Goal: Transaction & Acquisition: Book appointment/travel/reservation

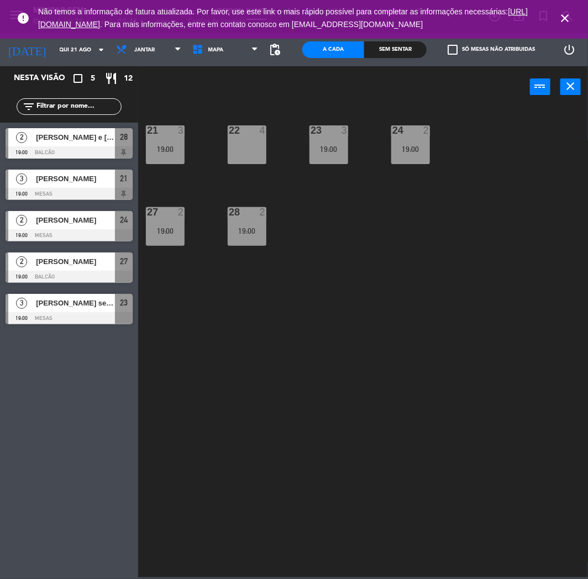
click at [566, 18] on icon "close" at bounding box center [564, 18] width 13 height 13
click at [568, 18] on icon "close" at bounding box center [564, 18] width 13 height 13
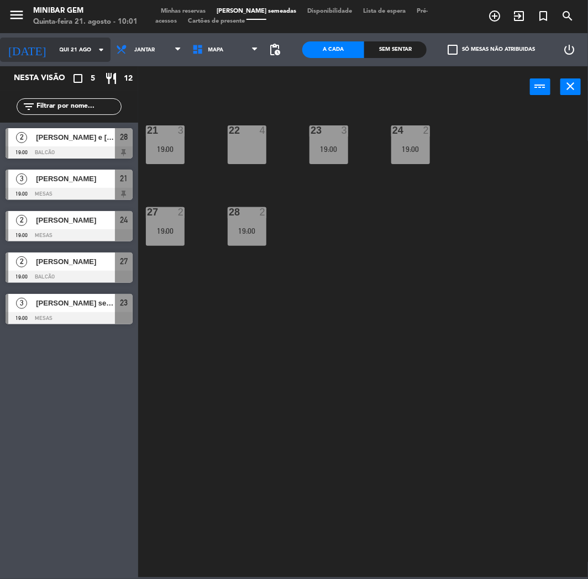
click at [70, 57] on input "Qui 21 ago" at bounding box center [91, 49] width 75 height 17
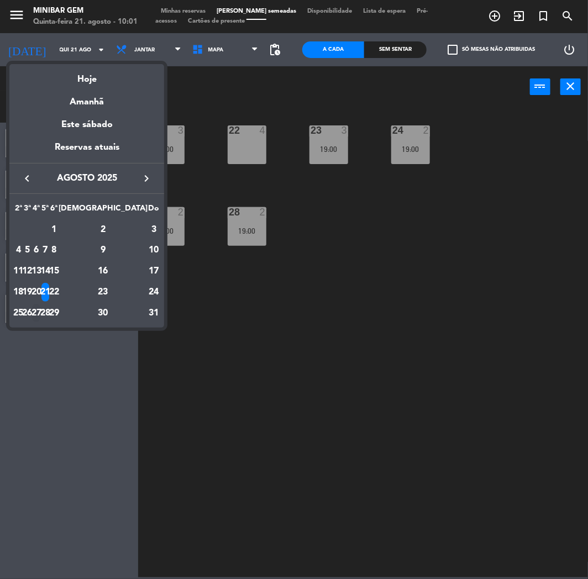
click at [40, 310] on div "27" at bounding box center [36, 313] width 8 height 19
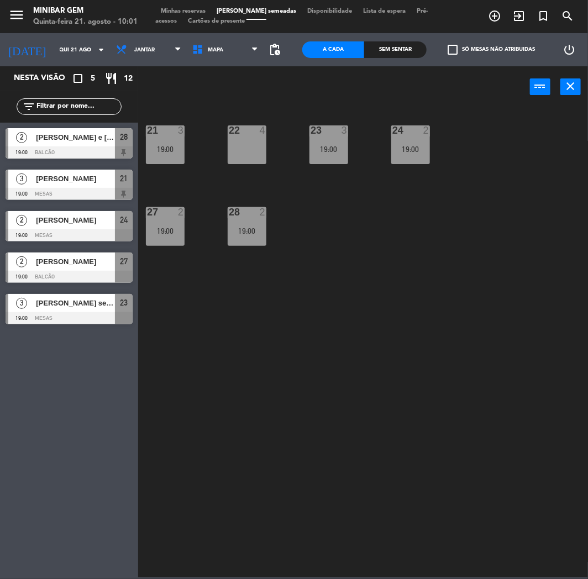
type input "Qua 27 ago"
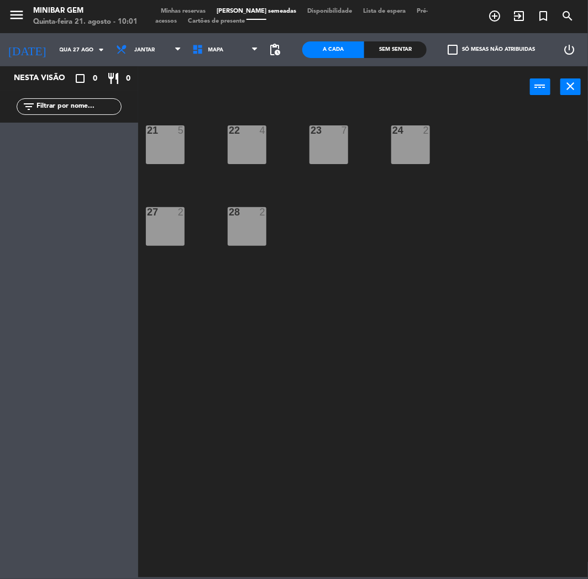
click at [406, 148] on div "24 2" at bounding box center [410, 145] width 39 height 39
click at [278, 94] on button "[GEOGRAPHIC_DATA]" at bounding box center [305, 87] width 55 height 22
click at [283, 92] on button "[GEOGRAPHIC_DATA]" at bounding box center [305, 87] width 55 height 22
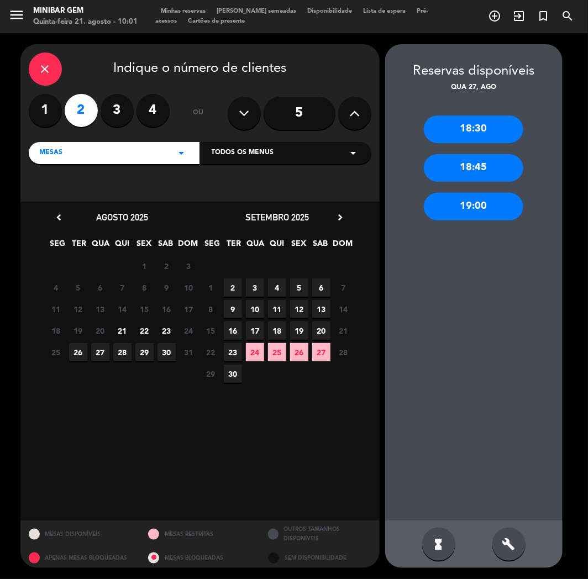
click at [477, 206] on div "19:00" at bounding box center [474, 207] width 100 height 28
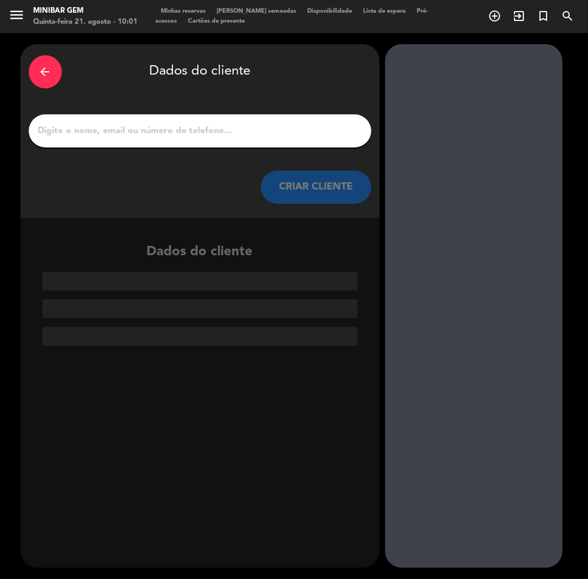
click at [189, 128] on input "1" at bounding box center [200, 130] width 326 height 15
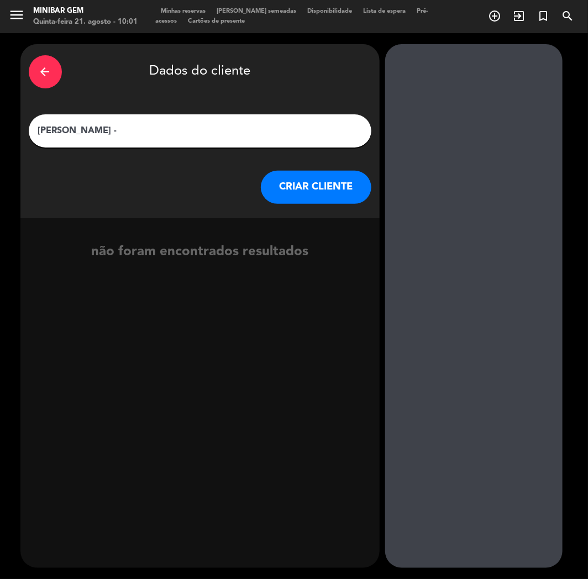
click at [74, 130] on input "[PERSON_NAME] -" at bounding box center [200, 130] width 326 height 15
click at [106, 135] on input "[PERSON_NAME] -" at bounding box center [200, 130] width 326 height 15
click at [75, 133] on input "[PERSON_NAME] -" at bounding box center [200, 130] width 326 height 15
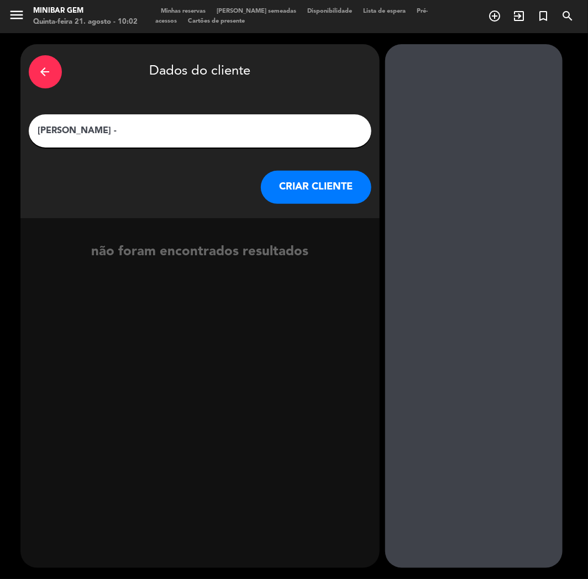
click at [75, 133] on input "[PERSON_NAME] -" at bounding box center [200, 130] width 326 height 15
click at [126, 133] on input "bruna aparecida -" at bounding box center [200, 130] width 326 height 15
type input "[PERSON_NAME] ([PERSON_NAME])"
click at [290, 186] on button "CRIAR CLIENTE" at bounding box center [316, 187] width 111 height 33
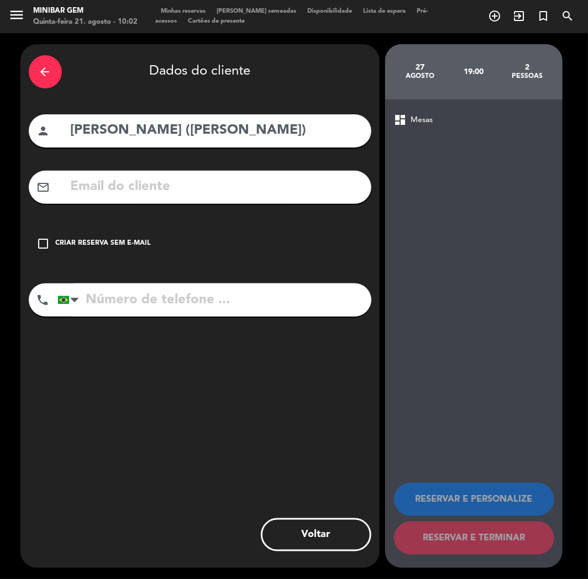
click at [104, 244] on div "Criar reserva sem e-mail" at bounding box center [103, 243] width 95 height 11
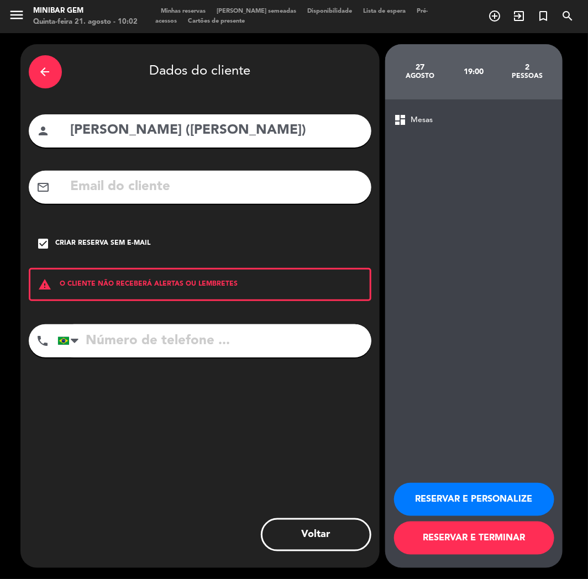
click at [481, 535] on button "RESERVAR E TERMINAR" at bounding box center [474, 538] width 160 height 33
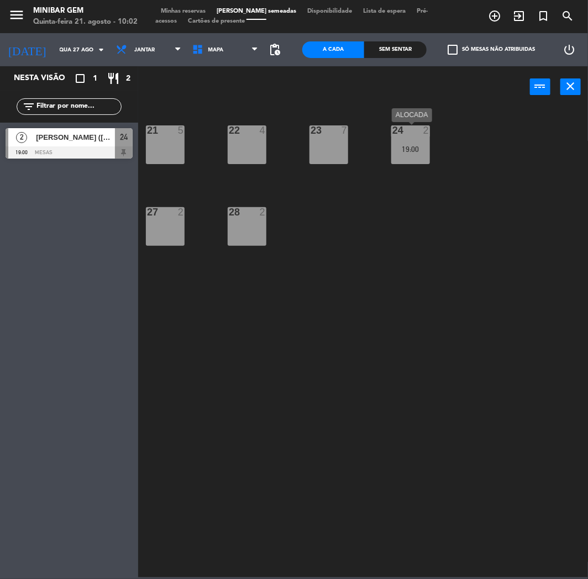
click at [408, 137] on div "24 2 19:00" at bounding box center [410, 145] width 39 height 39
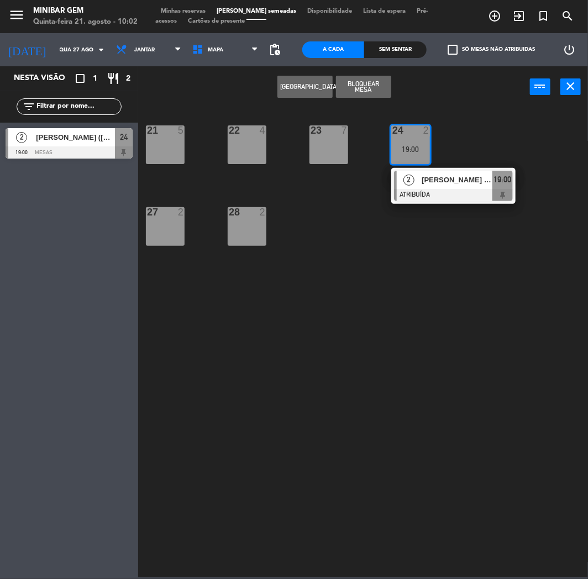
click at [443, 277] on div "21 5 22 4 23 7 24 2 19:00 2 [PERSON_NAME] ([PERSON_NAME]) ATRIBUÍDA 19:00 27 2 …" at bounding box center [366, 342] width 444 height 472
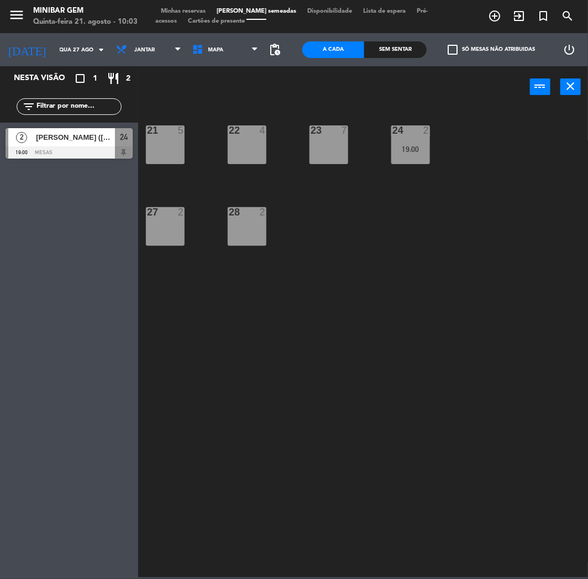
click at [389, 417] on div "21 5 22 4 23 7 24 2 19:00 27 2 28 2" at bounding box center [366, 342] width 444 height 472
click at [24, 13] on icon "menu" at bounding box center [16, 15] width 17 height 17
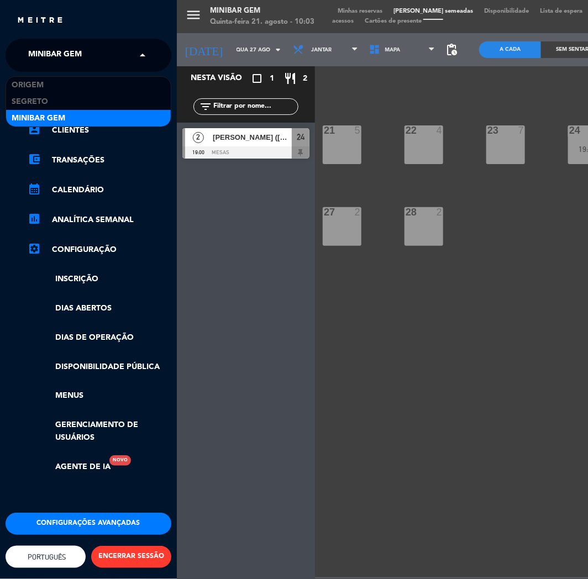
click at [57, 45] on span "MiniBar Gem" at bounding box center [55, 55] width 54 height 23
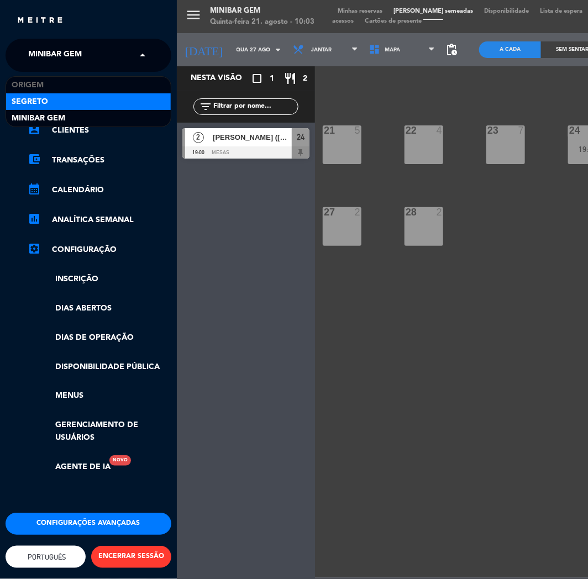
click at [35, 98] on span "Segreto" at bounding box center [30, 102] width 36 height 13
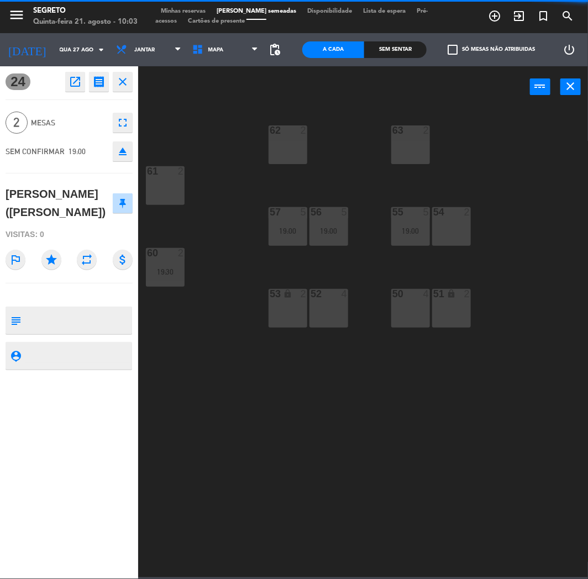
click at [135, 86] on div "24 open_in_new receipt 7:00 PM Qua, 27 ago 2 pessoas bruna aparecida ([PERSON_N…" at bounding box center [69, 322] width 138 height 513
click at [129, 84] on icon "close" at bounding box center [122, 81] width 13 height 13
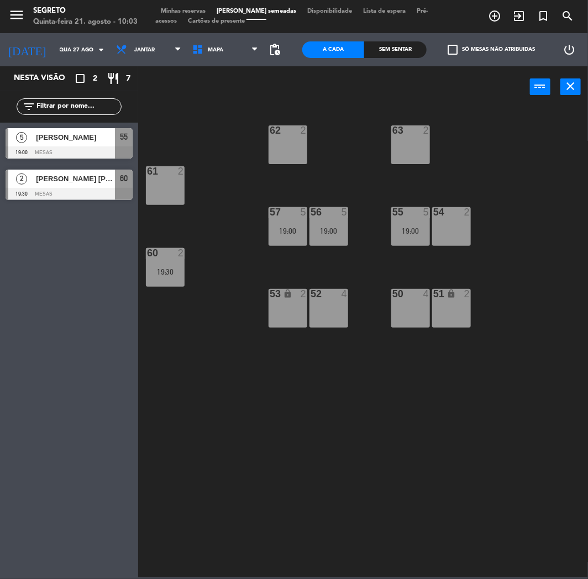
click at [320, 241] on div "56 5 19:00" at bounding box center [329, 226] width 39 height 39
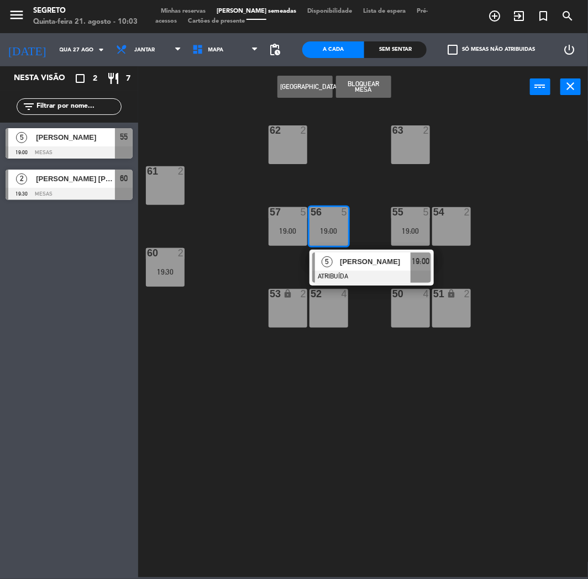
click at [410, 313] on div "50 4" at bounding box center [410, 308] width 39 height 39
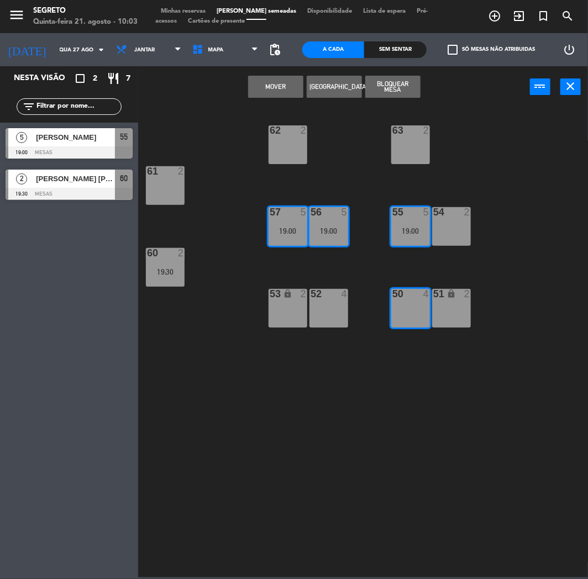
click at [446, 378] on div "62 2 63 2 61 2 57 5 19:00 56 5 19:00 55 5 19:00 54 2 60 2 19:30 52 4 50 4 53 lo…" at bounding box center [366, 342] width 444 height 472
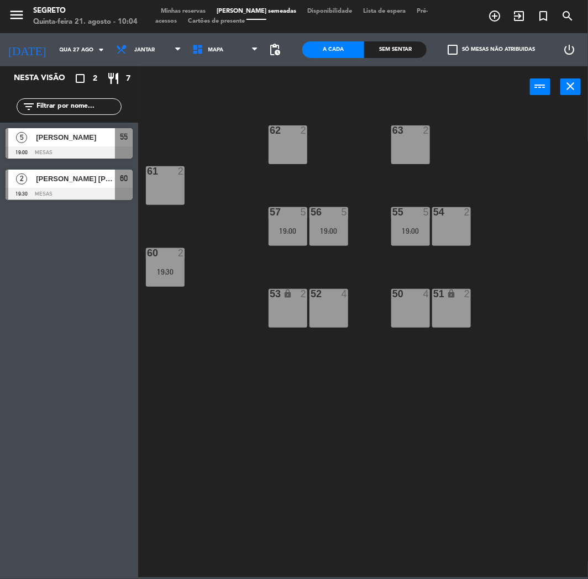
click at [117, 440] on div "Nesta visão crop_square 2 restaurant 7 filter_list 5 [PERSON_NAME] 19:00 Mesas …" at bounding box center [69, 322] width 138 height 513
